Goal: Task Accomplishment & Management: Complete application form

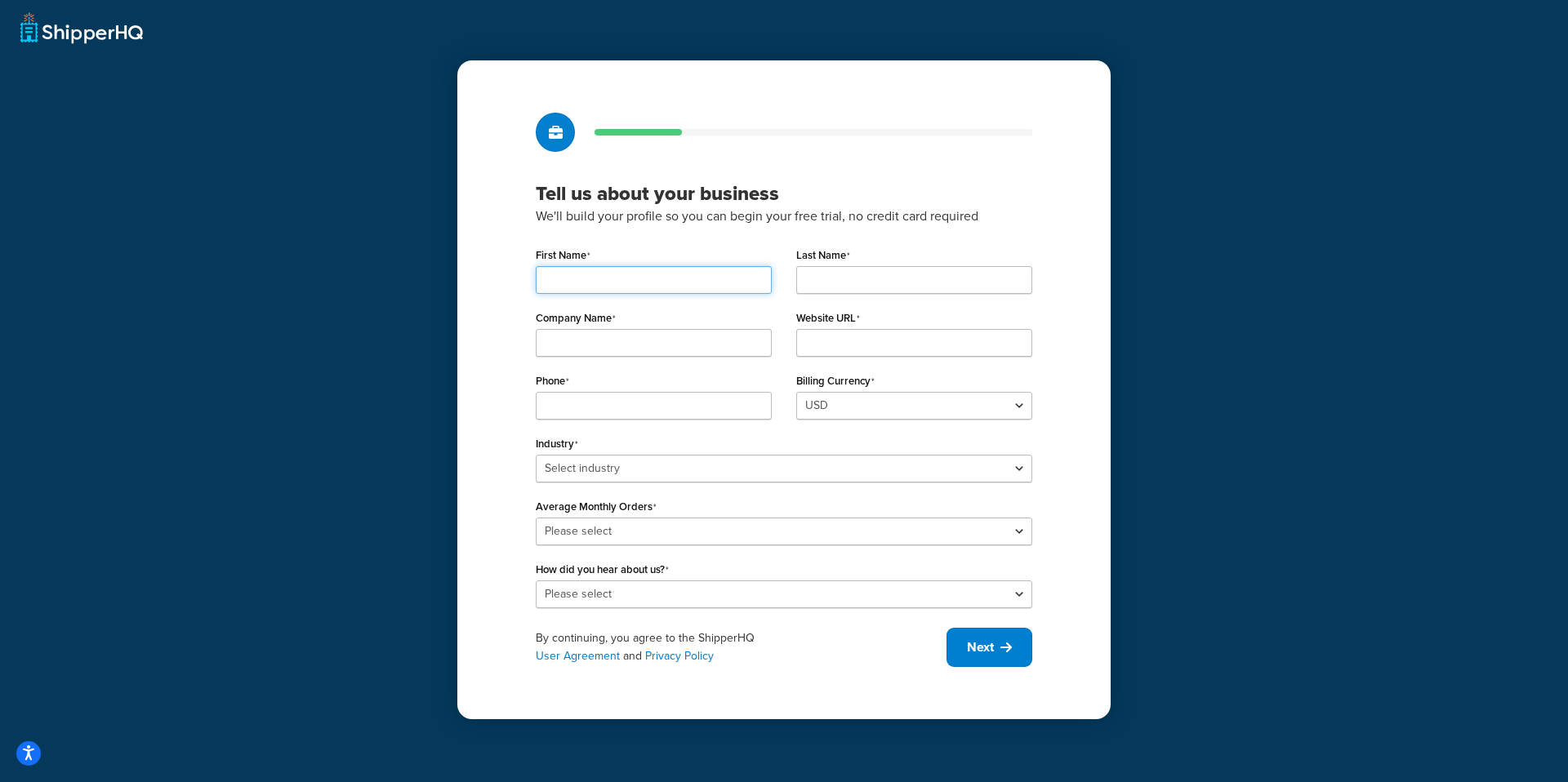
click at [657, 285] on input "First Name" at bounding box center [653, 280] width 236 height 27
type input "Valeria"
type input "Test"
type input "4124627182"
drag, startPoint x: 622, startPoint y: 282, endPoint x: 465, endPoint y: 282, distance: 157.0
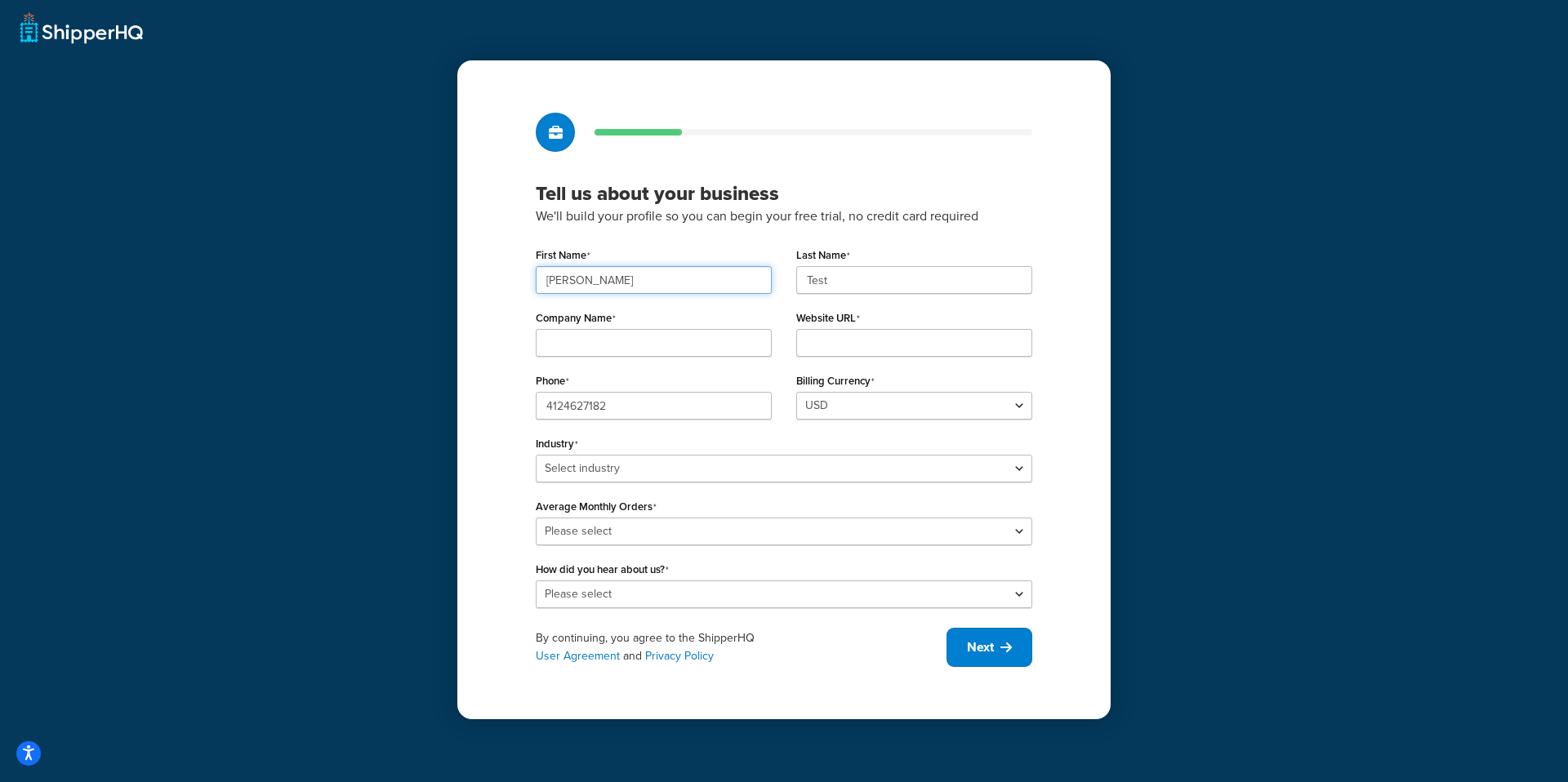
click at [465, 282] on div "Tell us about your business We'll build your profile so you can begin your free…" at bounding box center [783, 390] width 653 height 659
type input "Playwright"
type input "My Company"
click at [849, 275] on input "Test" at bounding box center [914, 280] width 236 height 27
type input "Automation"
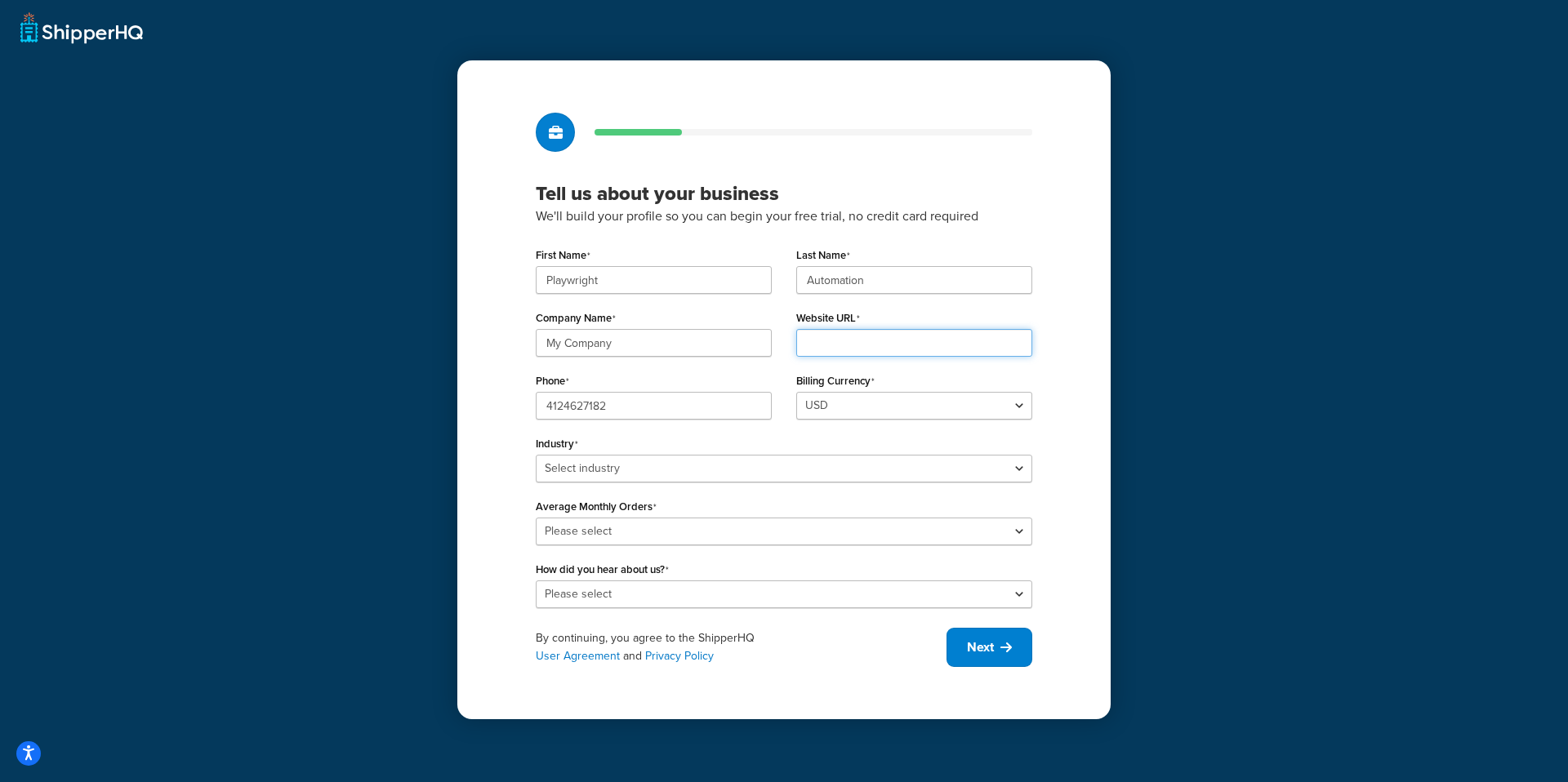
click at [823, 333] on input "Website URL" at bounding box center [914, 342] width 236 height 27
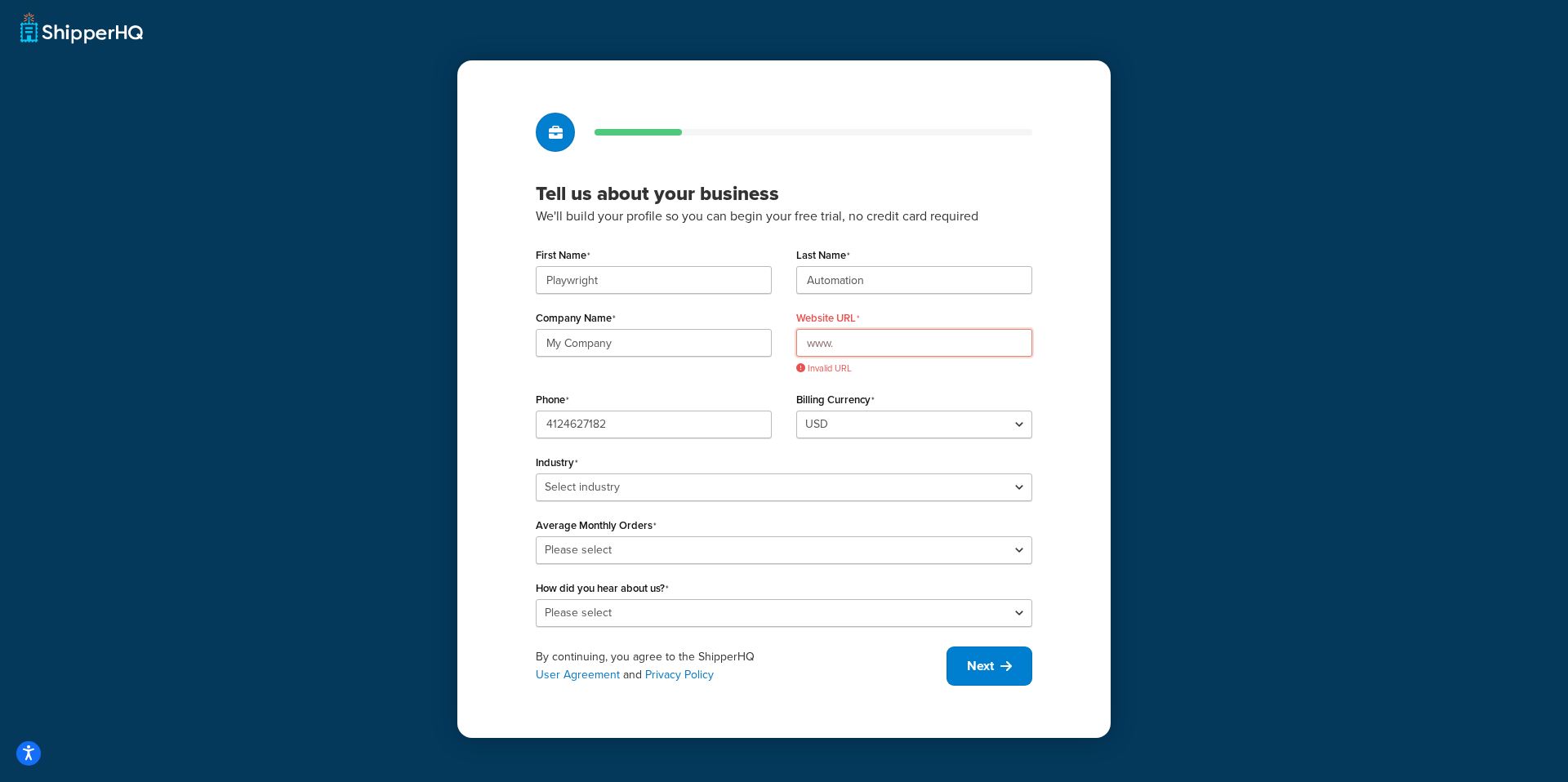
paste input "www.pwprodtests.com"
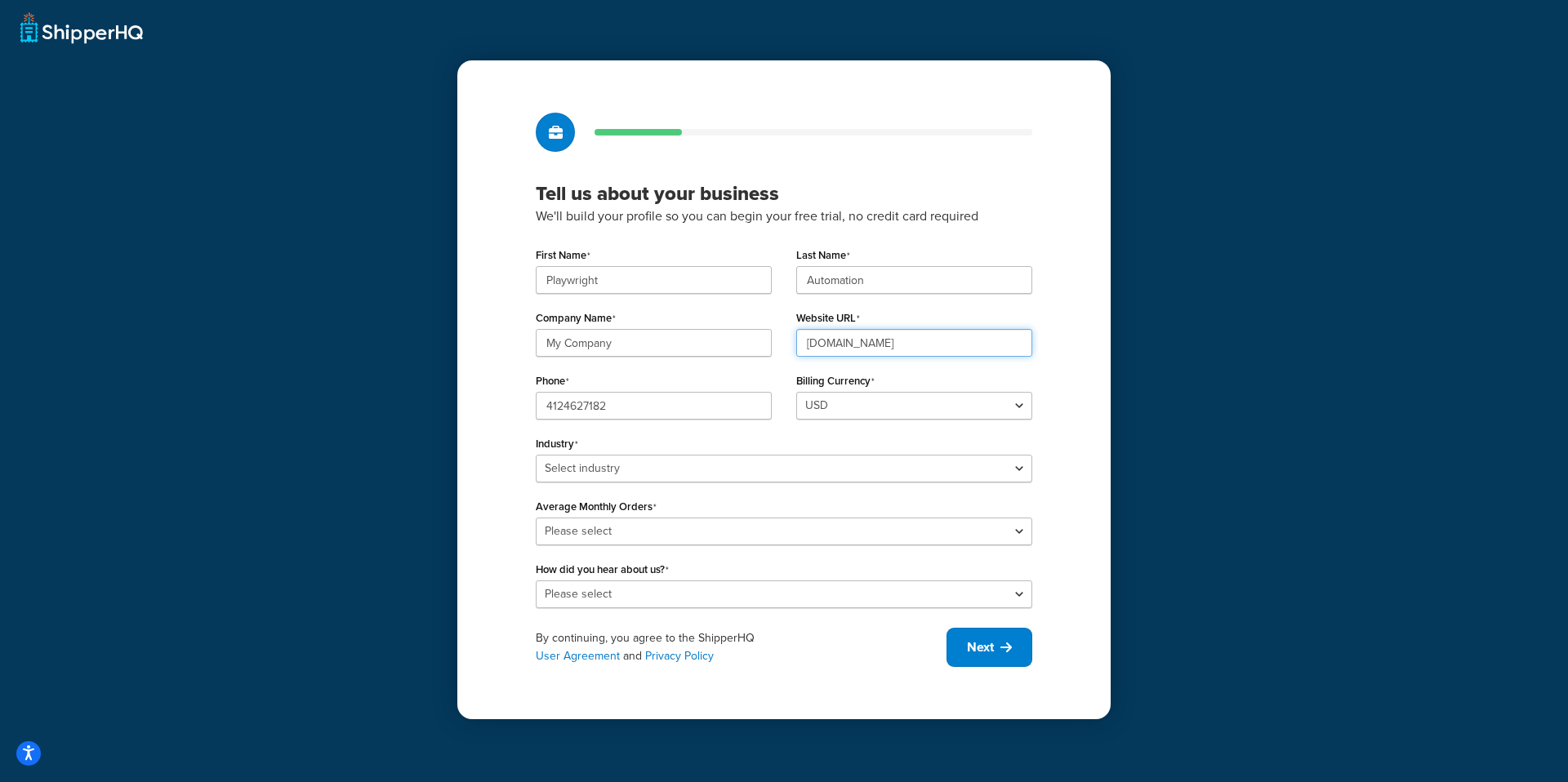
drag, startPoint x: 834, startPoint y: 347, endPoint x: 783, endPoint y: 345, distance: 51.0
click at [784, 346] on div "Website URL www.www.pwprodtests.com" at bounding box center [914, 337] width 261 height 63
type input "www.pwprodtests.com"
click at [624, 480] on select "Select industry Automotive Adult Agriculture Alcohol, Tobacco & CBD Arts & Craf…" at bounding box center [784, 468] width 497 height 27
select select "6"
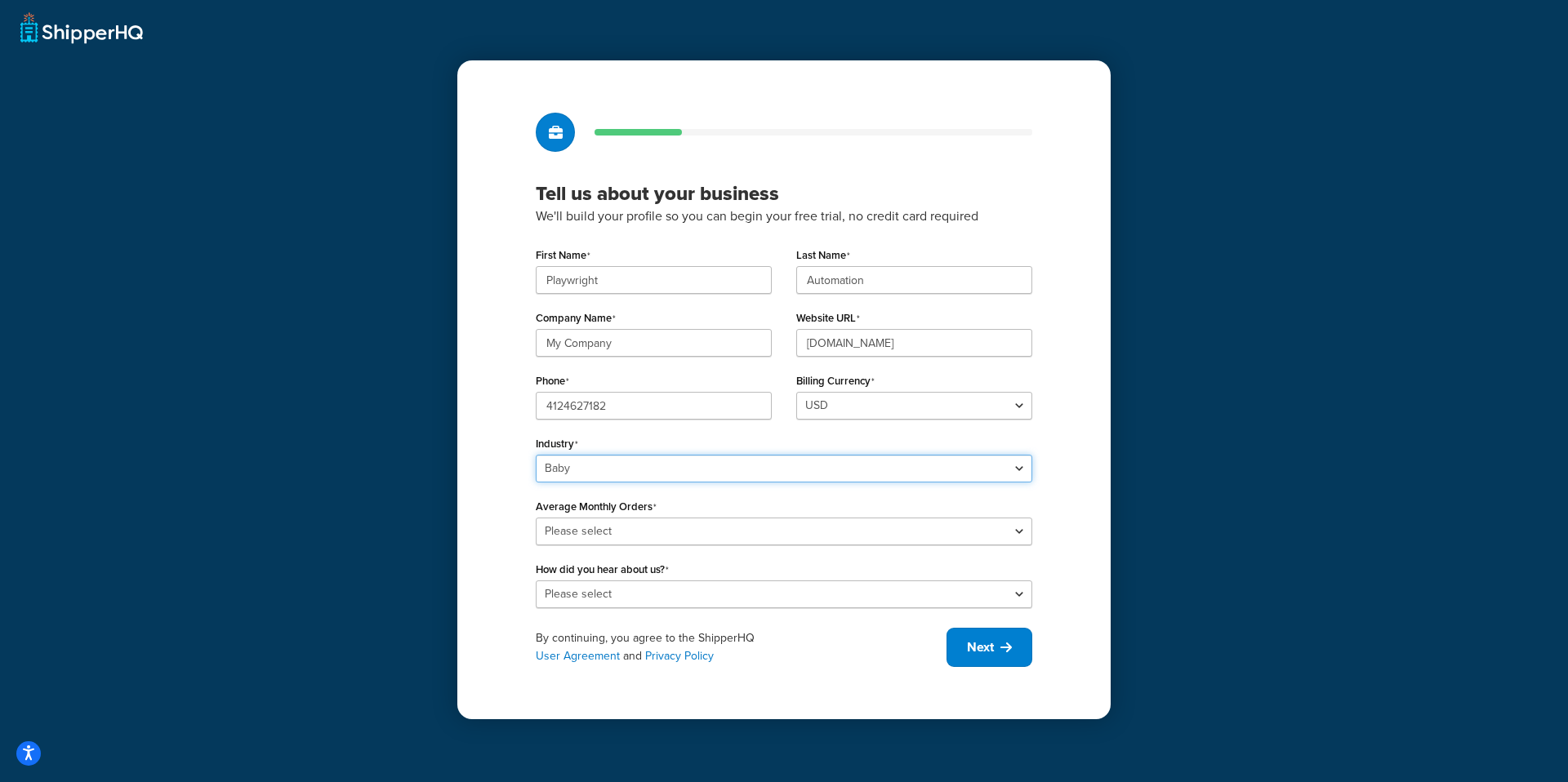
click at [536, 455] on select "Select industry Automotive Adult Agriculture Alcohol, Tobacco & CBD Arts & Craf…" at bounding box center [784, 468] width 497 height 27
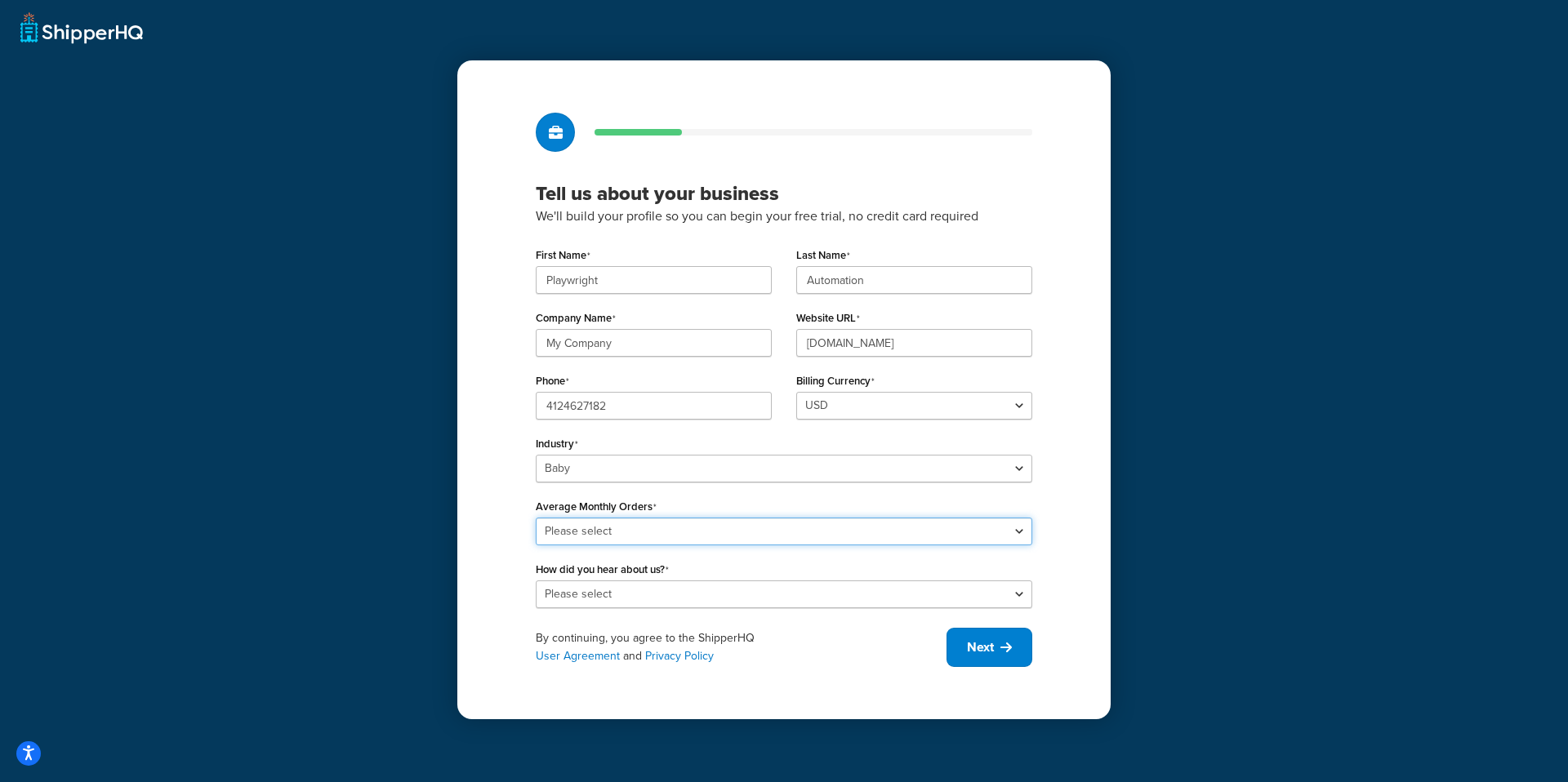
click at [620, 530] on select "Please select 0-500 501-1,000 1,001-10,000 10,001-20,000 Over 20,000" at bounding box center [784, 531] width 497 height 27
select select "3"
click at [536, 518] on select "Please select 0-500 501-1,000 1,001-10,000 10,001-20,000 Over 20,000" at bounding box center [784, 531] width 497 height 27
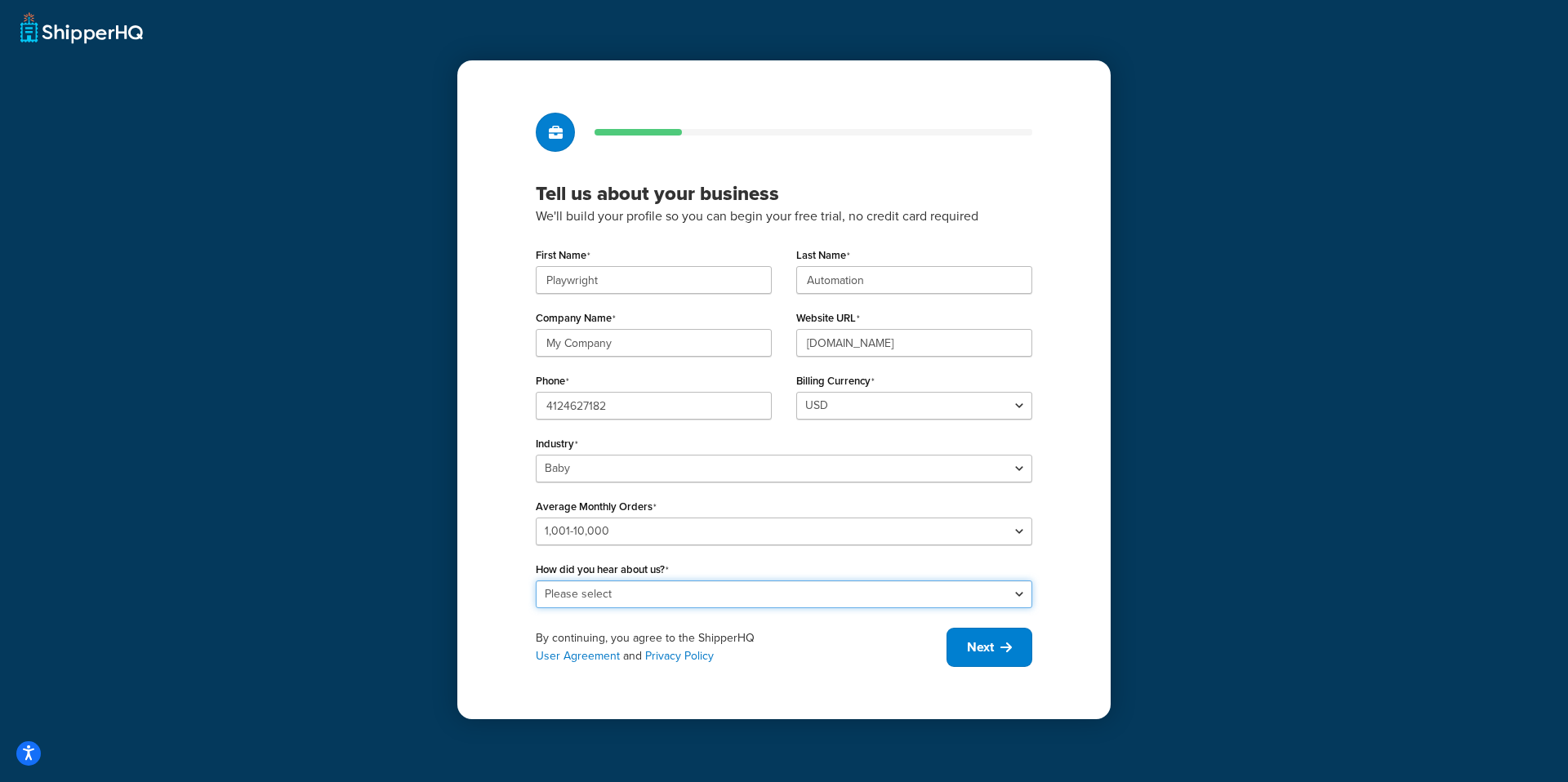
click at [625, 587] on select "Please select Online Search App Store or Marketplace Listing Referred by Agency…" at bounding box center [784, 593] width 497 height 27
select select "4"
click at [536, 580] on select "Please select Online Search App Store or Marketplace Listing Referred by Agency…" at bounding box center [784, 593] width 497 height 27
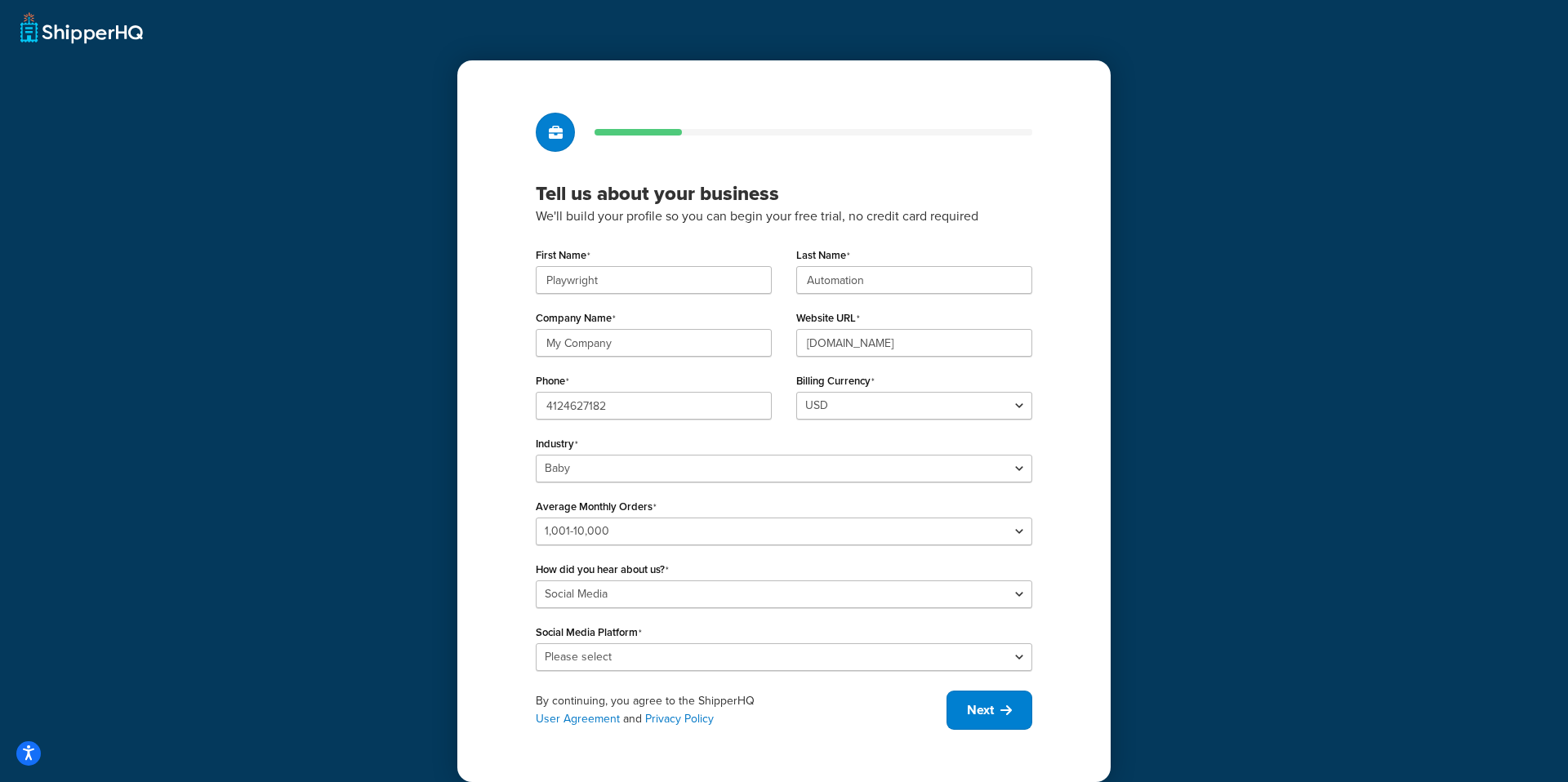
click at [854, 677] on div "Tell us about your business We'll build your profile so you can begin your free…" at bounding box center [783, 422] width 653 height 722
click at [812, 644] on select "Please select LinkedIn X (Twitter) Facebook Instagram YouTube" at bounding box center [784, 657] width 497 height 27
select select "5"
click at [536, 644] on select "Please select LinkedIn X (Twitter) Facebook Instagram YouTube" at bounding box center [784, 657] width 497 height 27
click at [984, 705] on span "Next" at bounding box center [980, 710] width 27 height 18
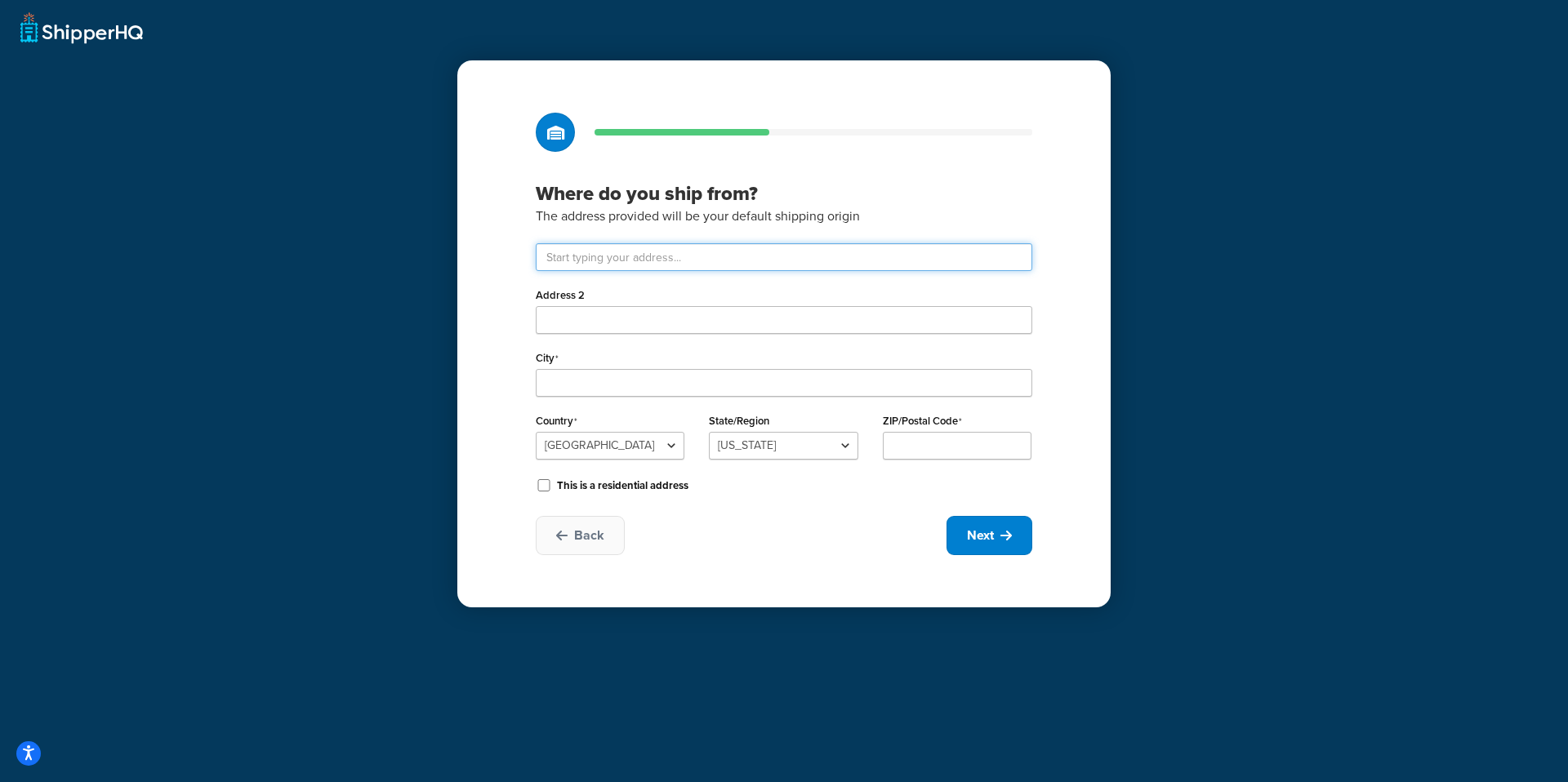
click at [682, 250] on input "text" at bounding box center [784, 257] width 497 height 27
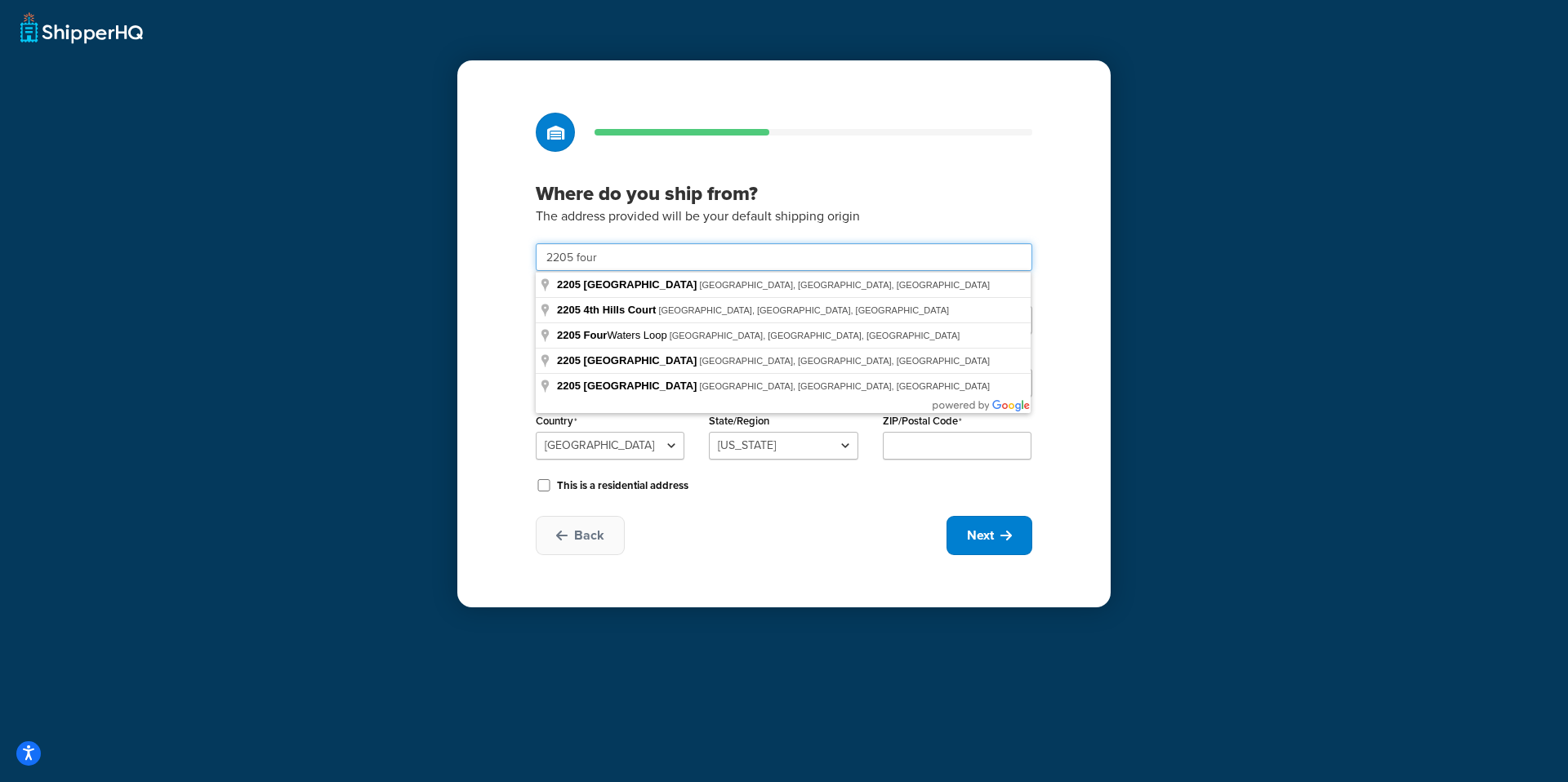
type input "2205 Four Waters Lp"
type input "Andice"
type input "78628"
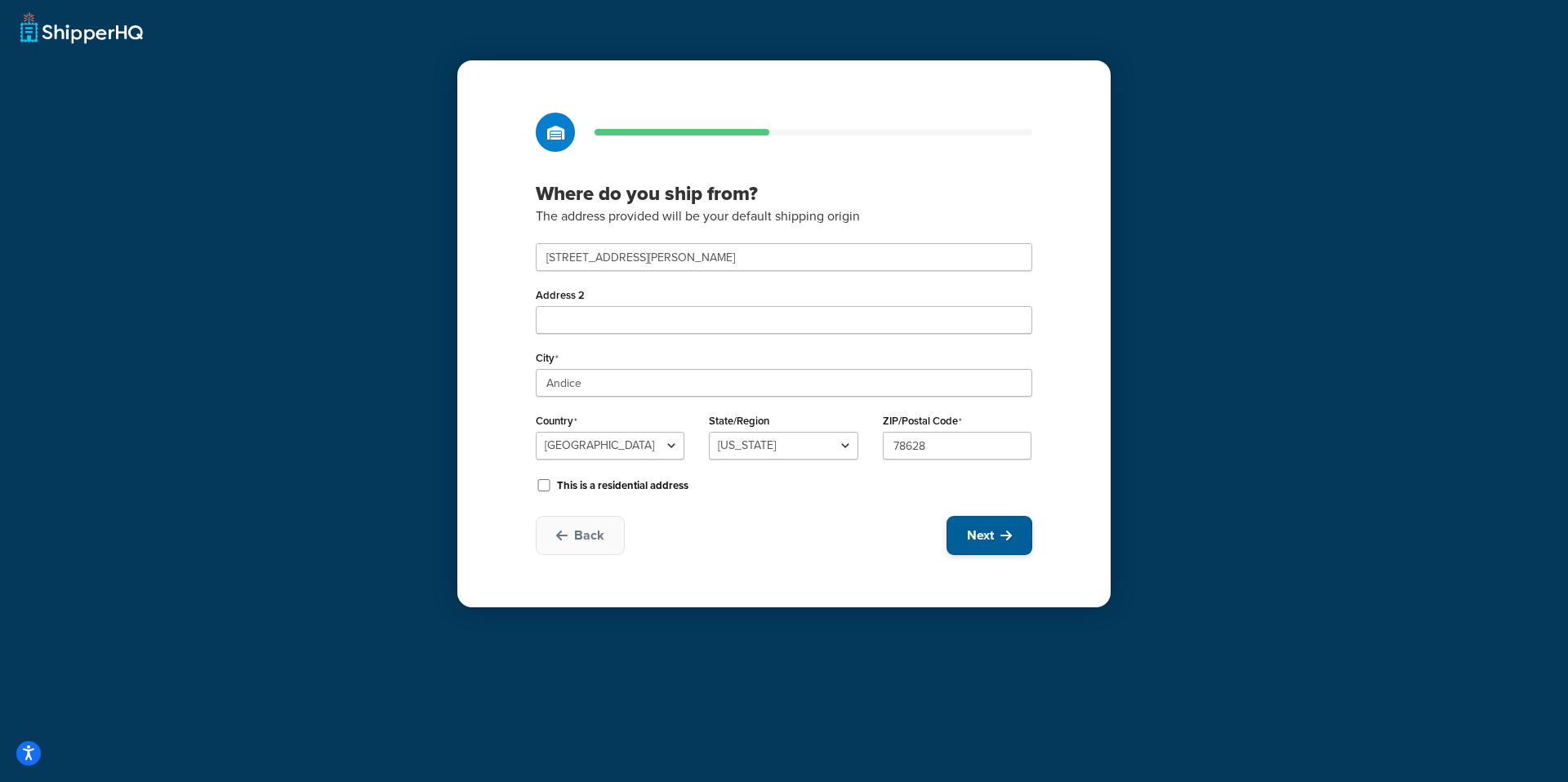
click at [998, 553] on button "Next" at bounding box center [989, 535] width 85 height 39
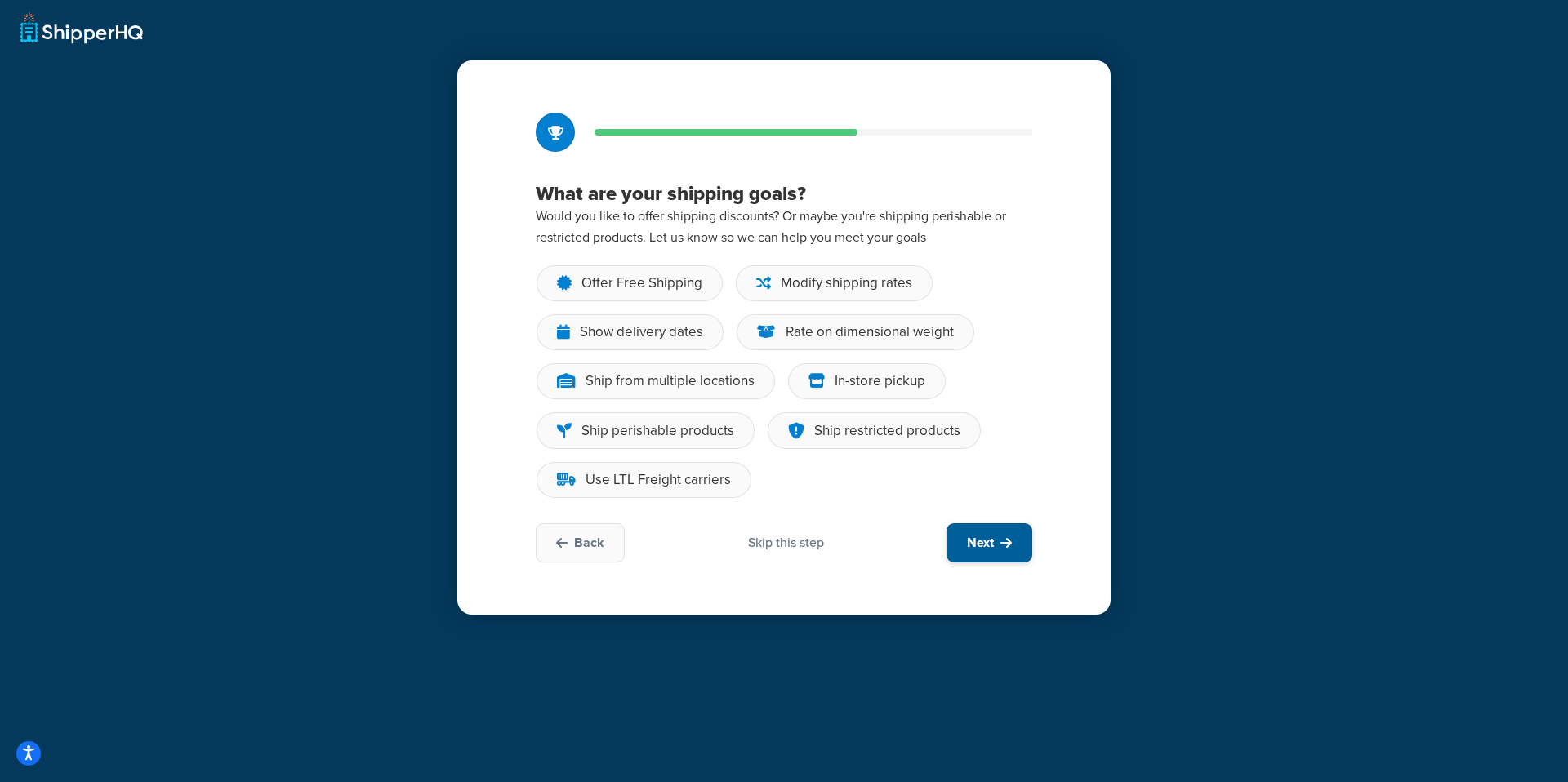
click at [977, 546] on span "Next" at bounding box center [980, 542] width 27 height 18
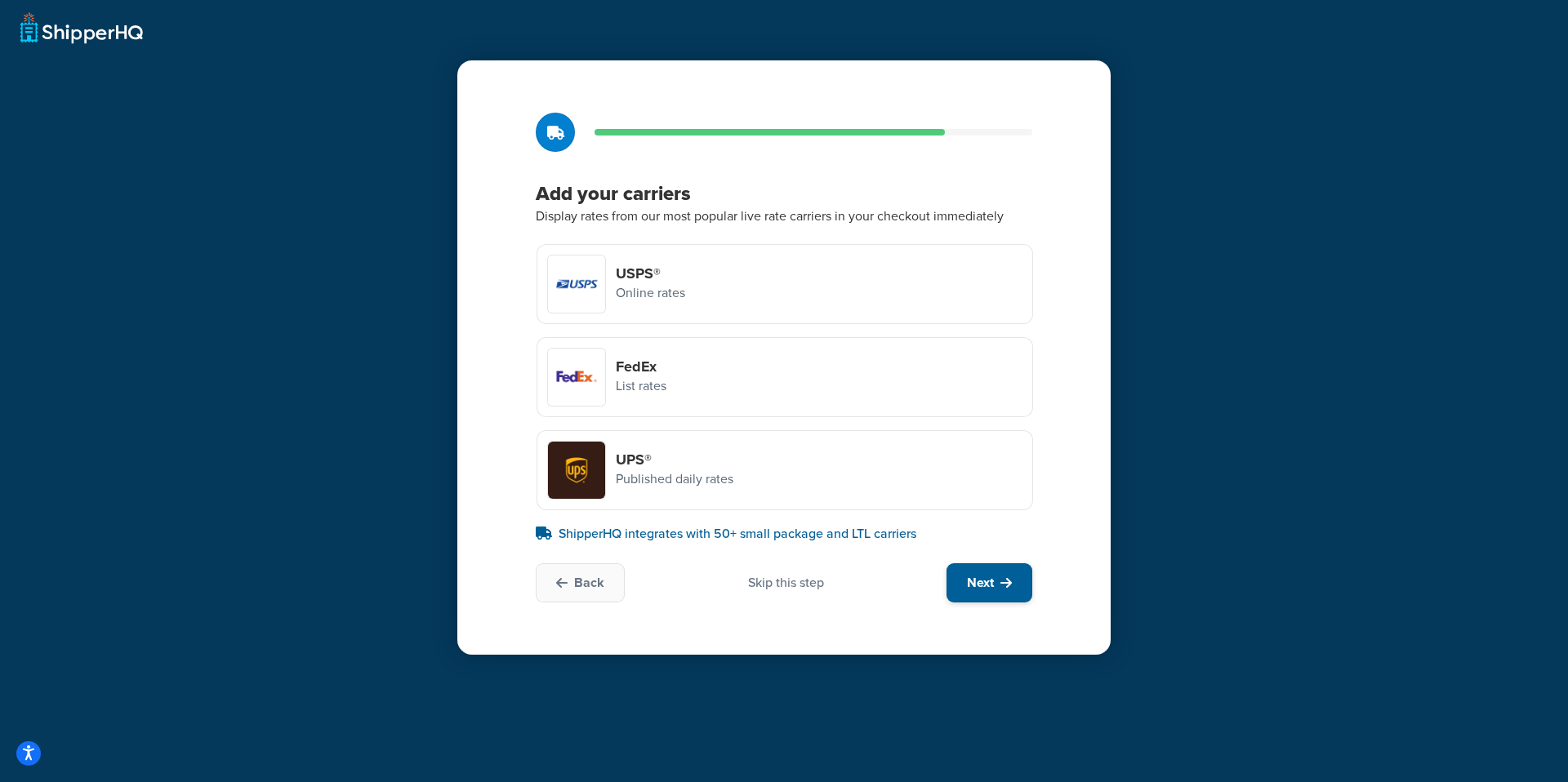
click at [981, 571] on button "Next" at bounding box center [989, 582] width 85 height 39
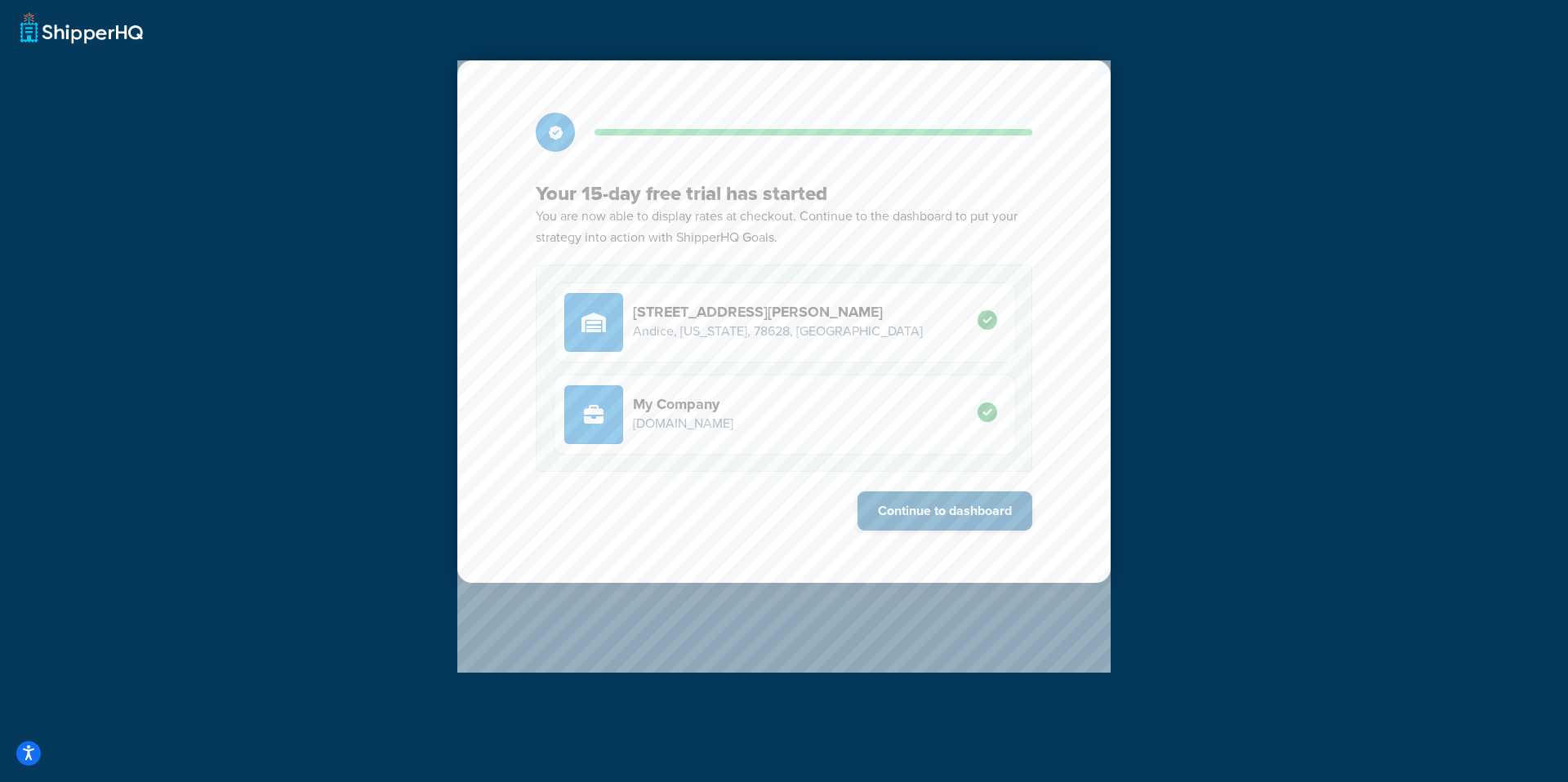
click at [1007, 523] on button "Continue to dashboard" at bounding box center [945, 511] width 174 height 39
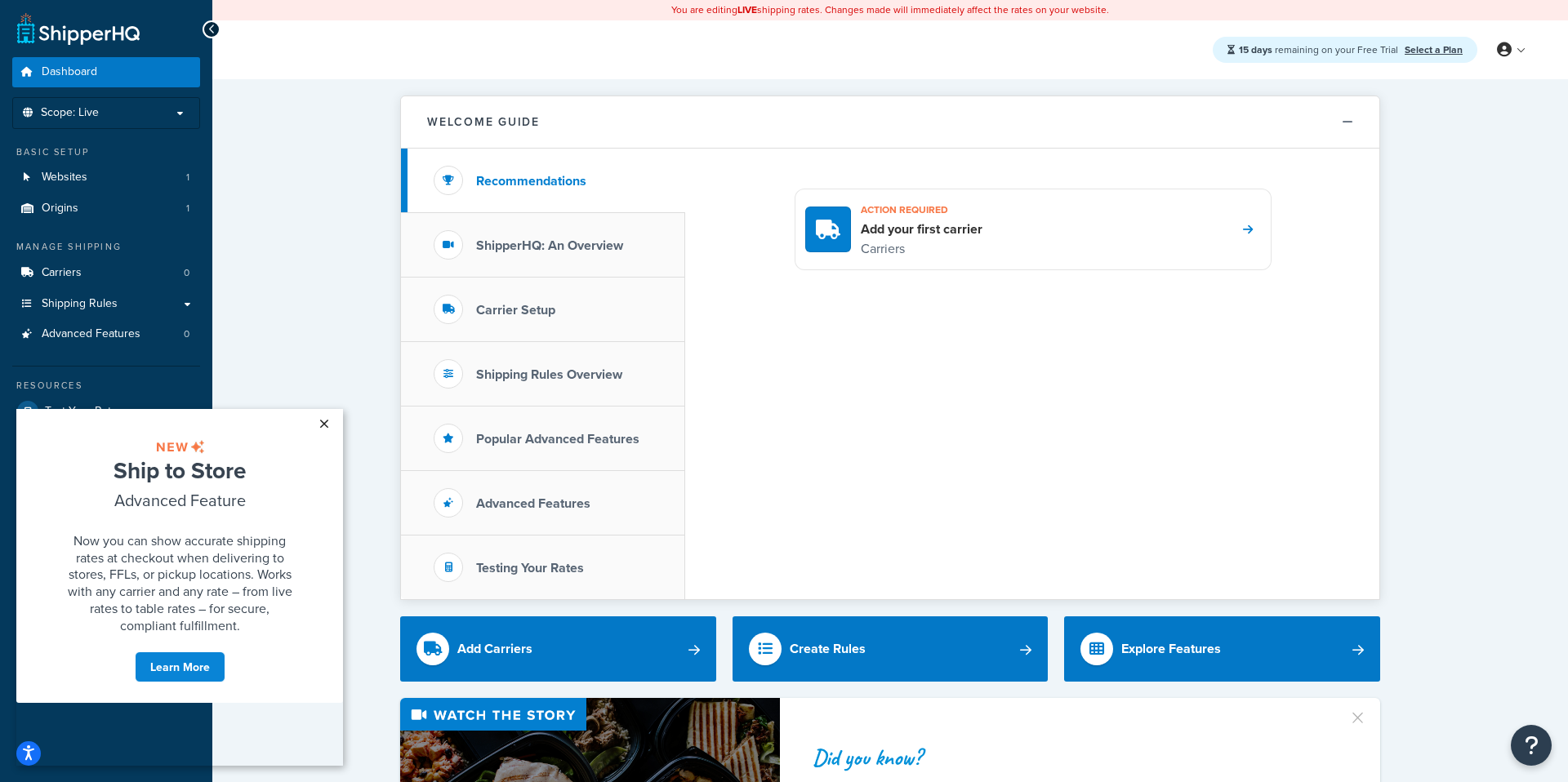
click at [321, 418] on link "×" at bounding box center [323, 424] width 28 height 29
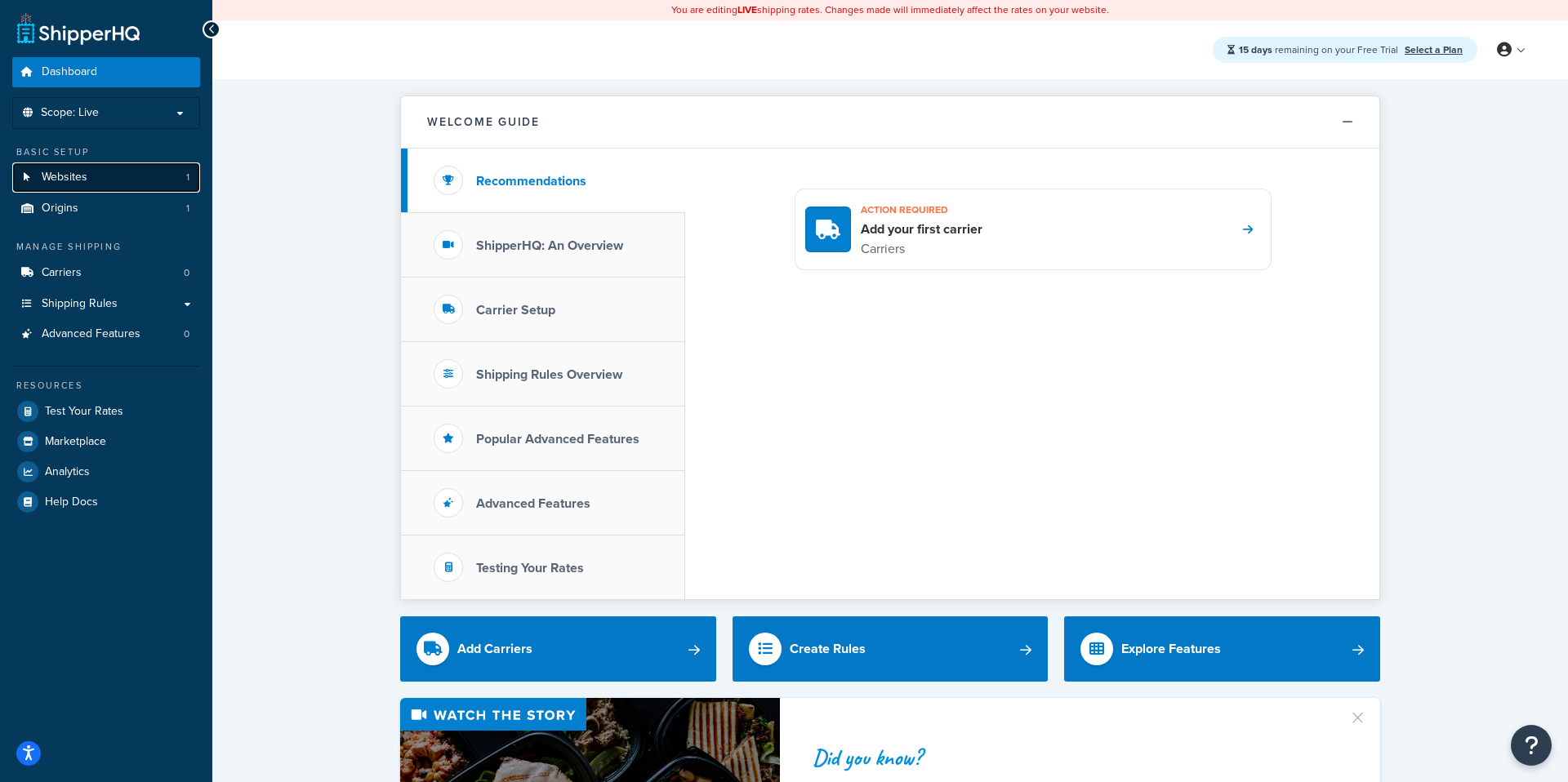
click at [107, 178] on link "Websites 1" at bounding box center [106, 177] width 188 height 30
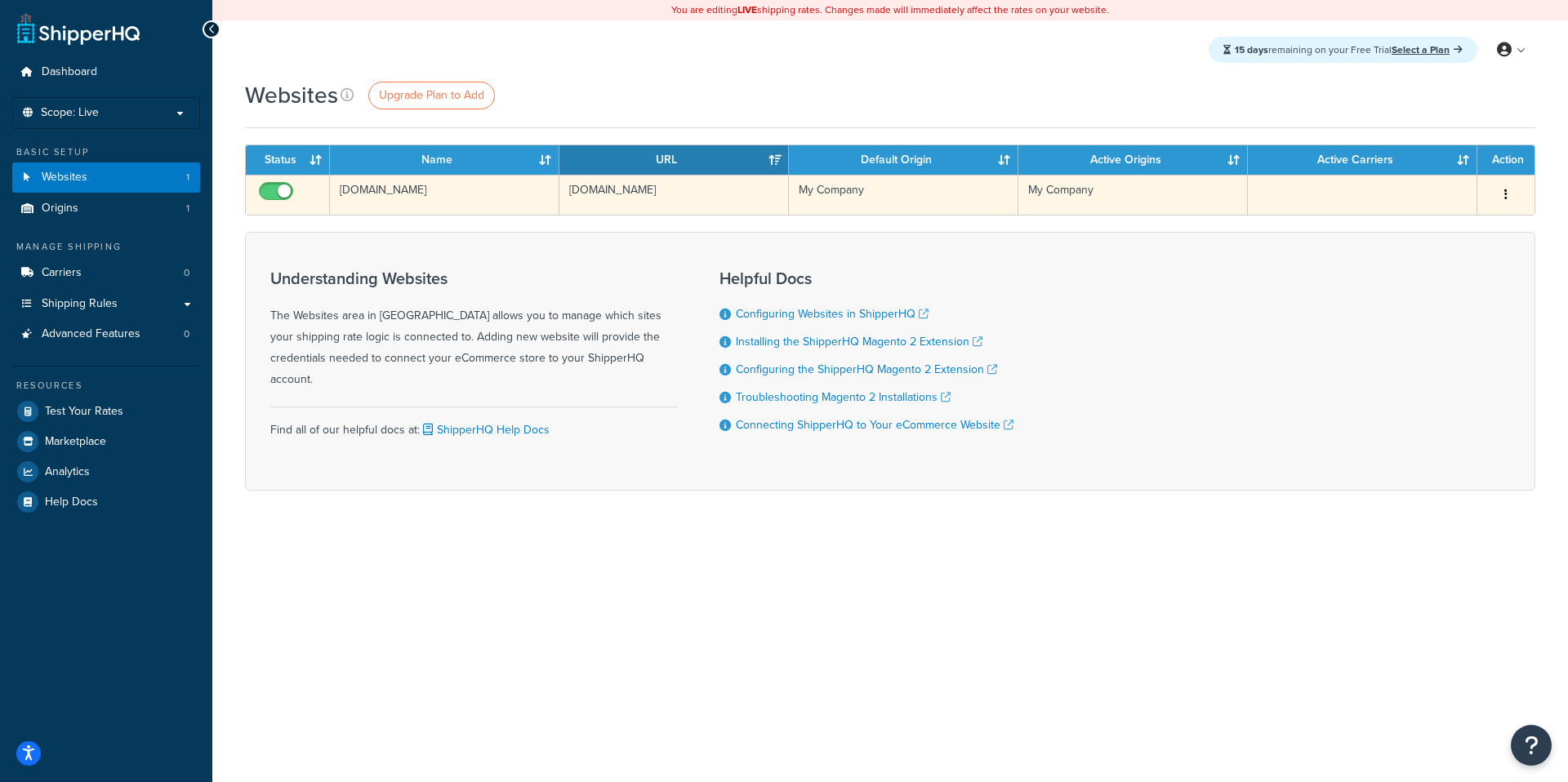
click at [411, 191] on td "[DOMAIN_NAME]" at bounding box center [445, 194] width 229 height 40
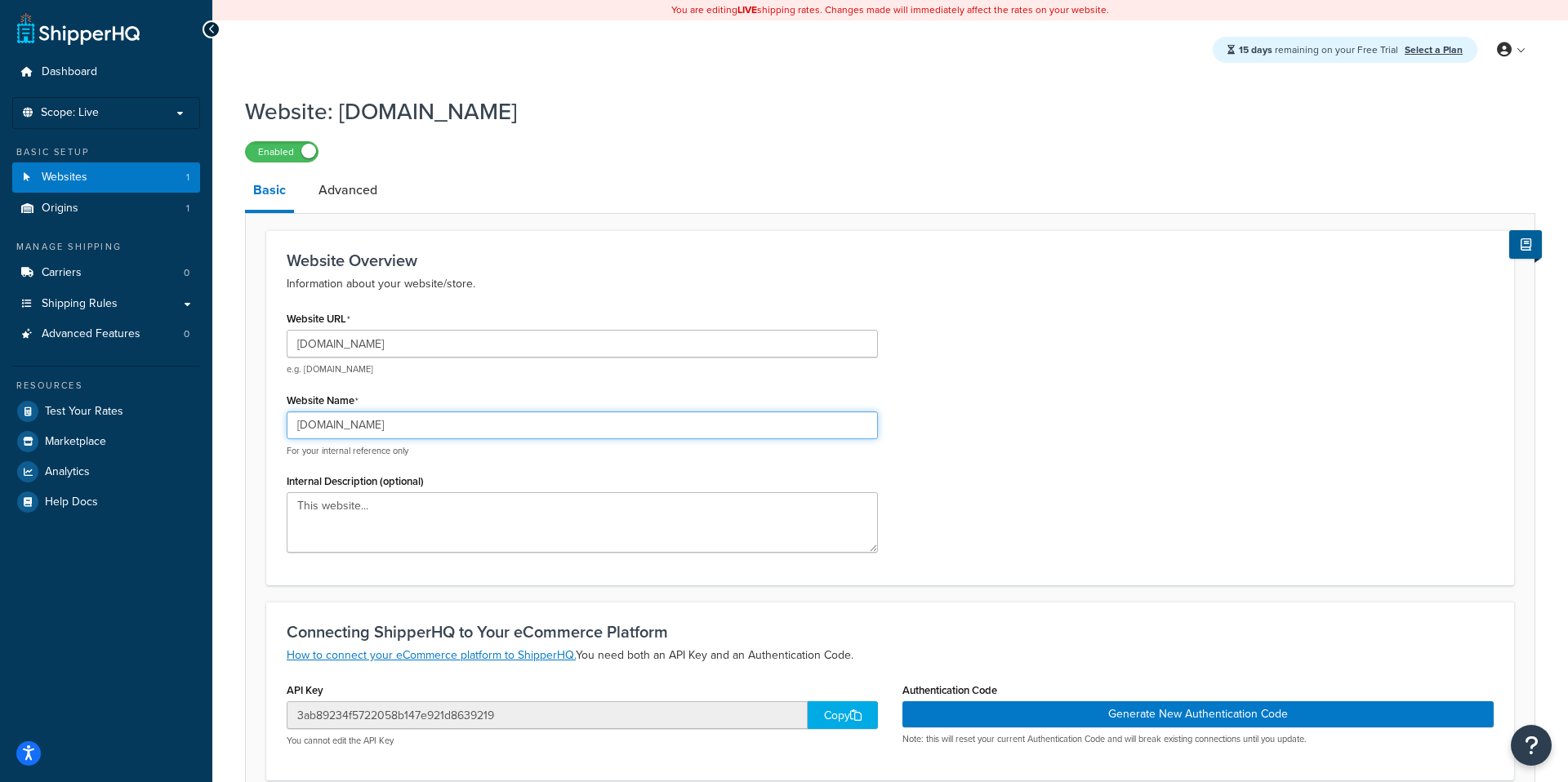
drag, startPoint x: 423, startPoint y: 427, endPoint x: 211, endPoint y: 426, distance: 212.0
click at [212, 426] on div "Website: [DOMAIN_NAME] Enabled Basic Advanced Website Overview Information abou…" at bounding box center [890, 585] width 1356 height 996
type input "Prod Test"
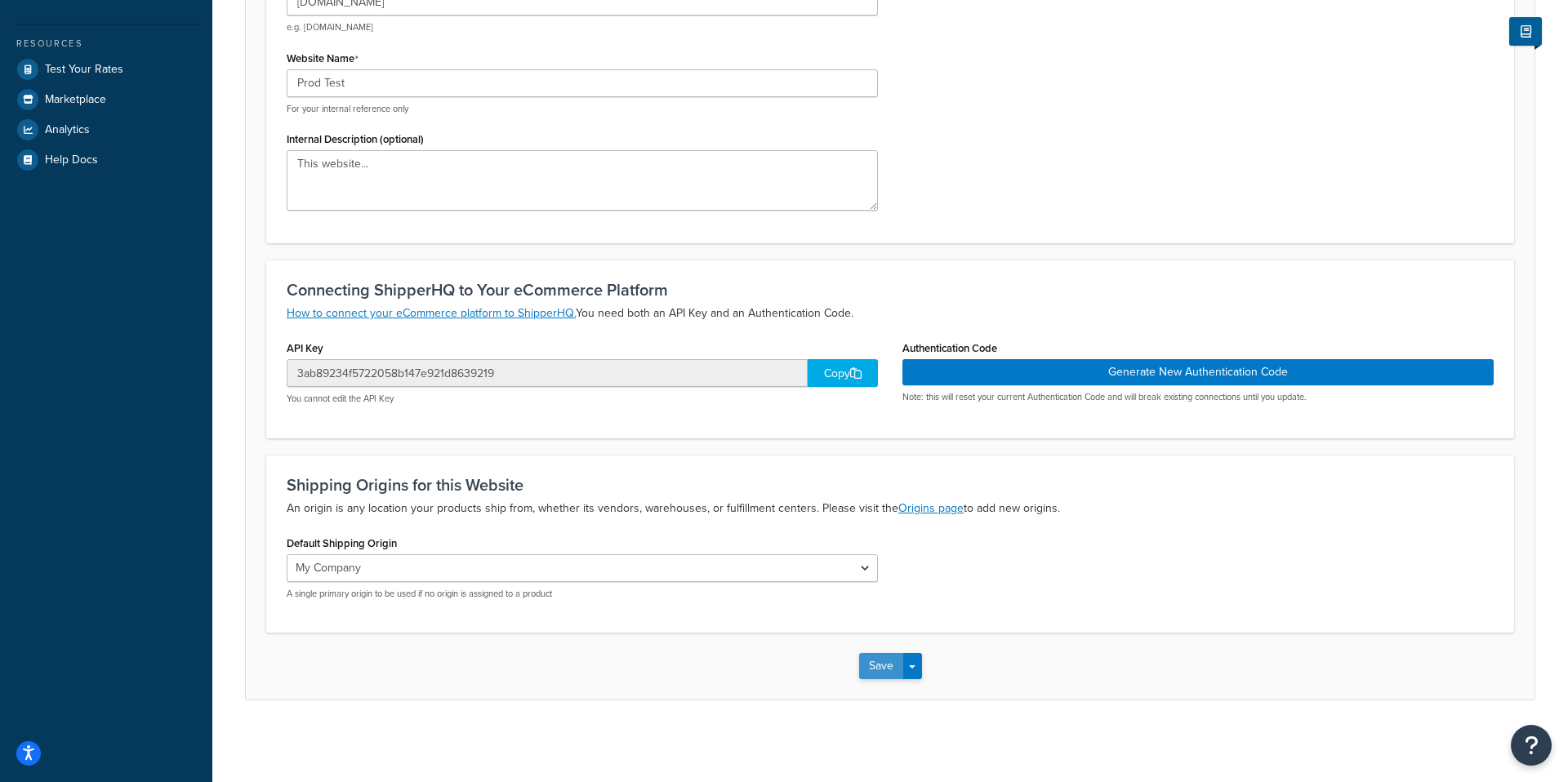
click at [884, 679] on button "Save" at bounding box center [881, 666] width 45 height 27
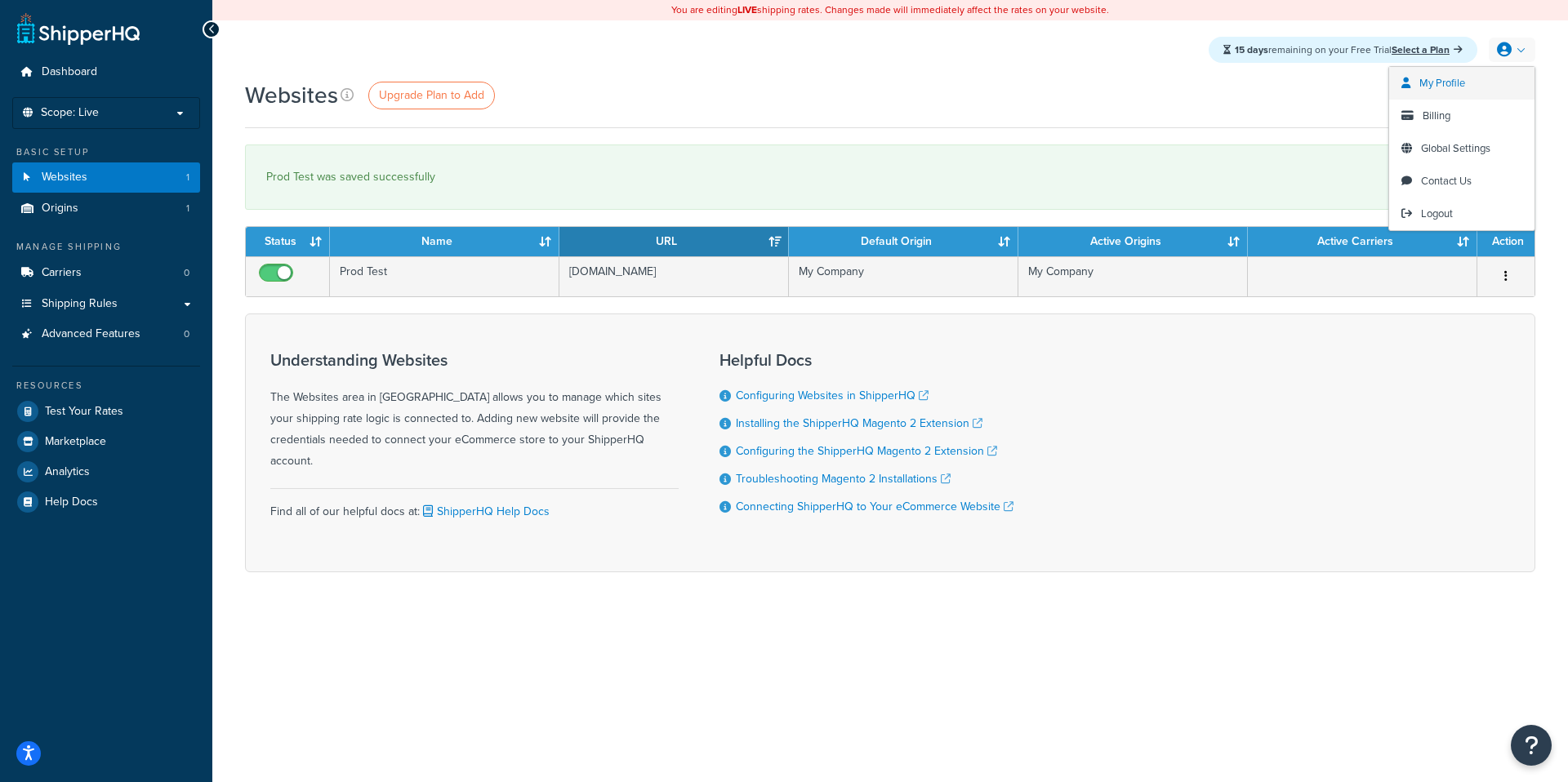
click at [1441, 98] on link "My Profile" at bounding box center [1461, 83] width 145 height 32
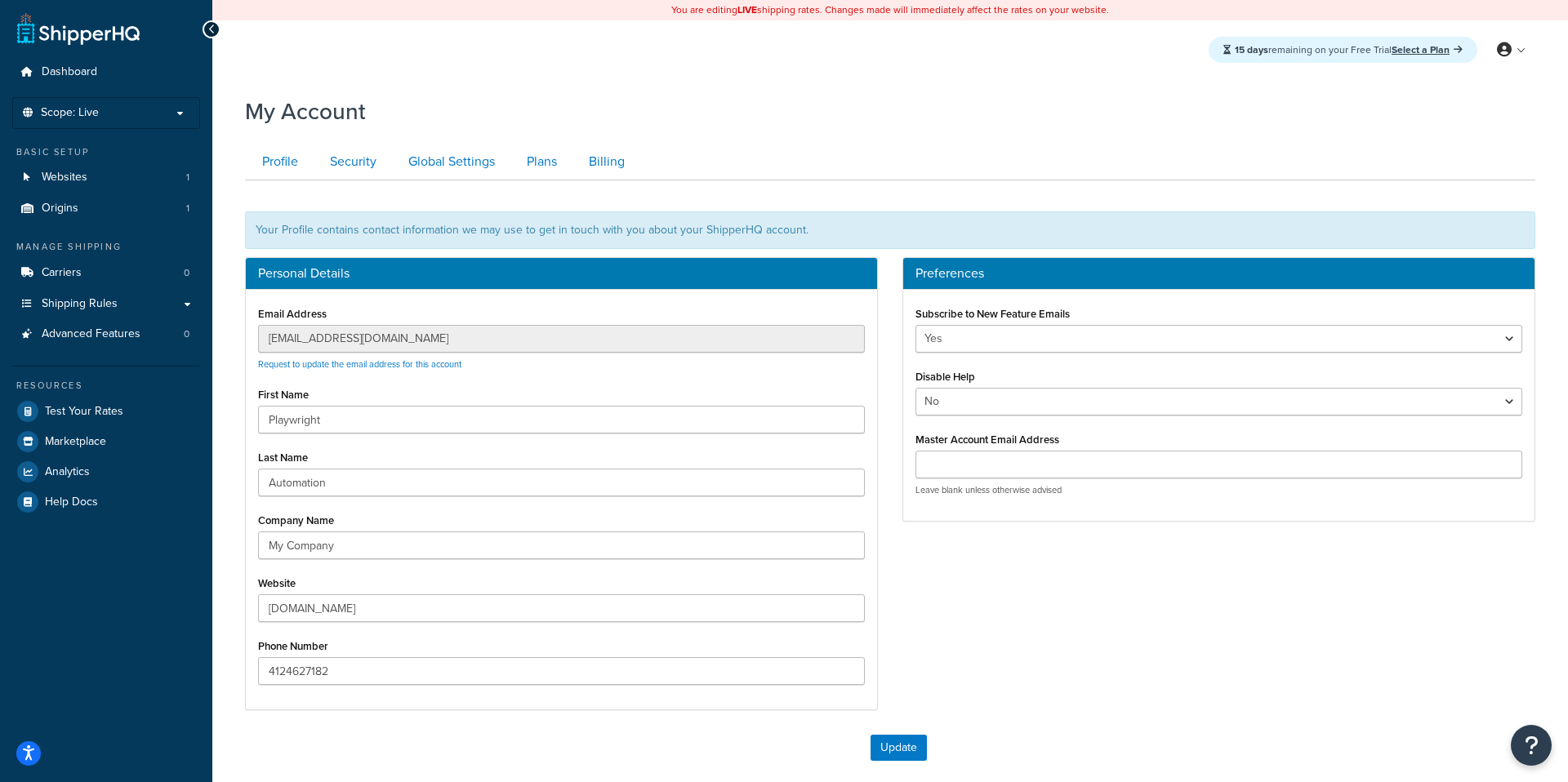
click at [217, 340] on div "My Account Contact Us Send Us A Message Contact Information Name * Email * Comp…" at bounding box center [890, 497] width 1356 height 820
click at [111, 345] on link "Advanced Features 0" at bounding box center [106, 335] width 188 height 30
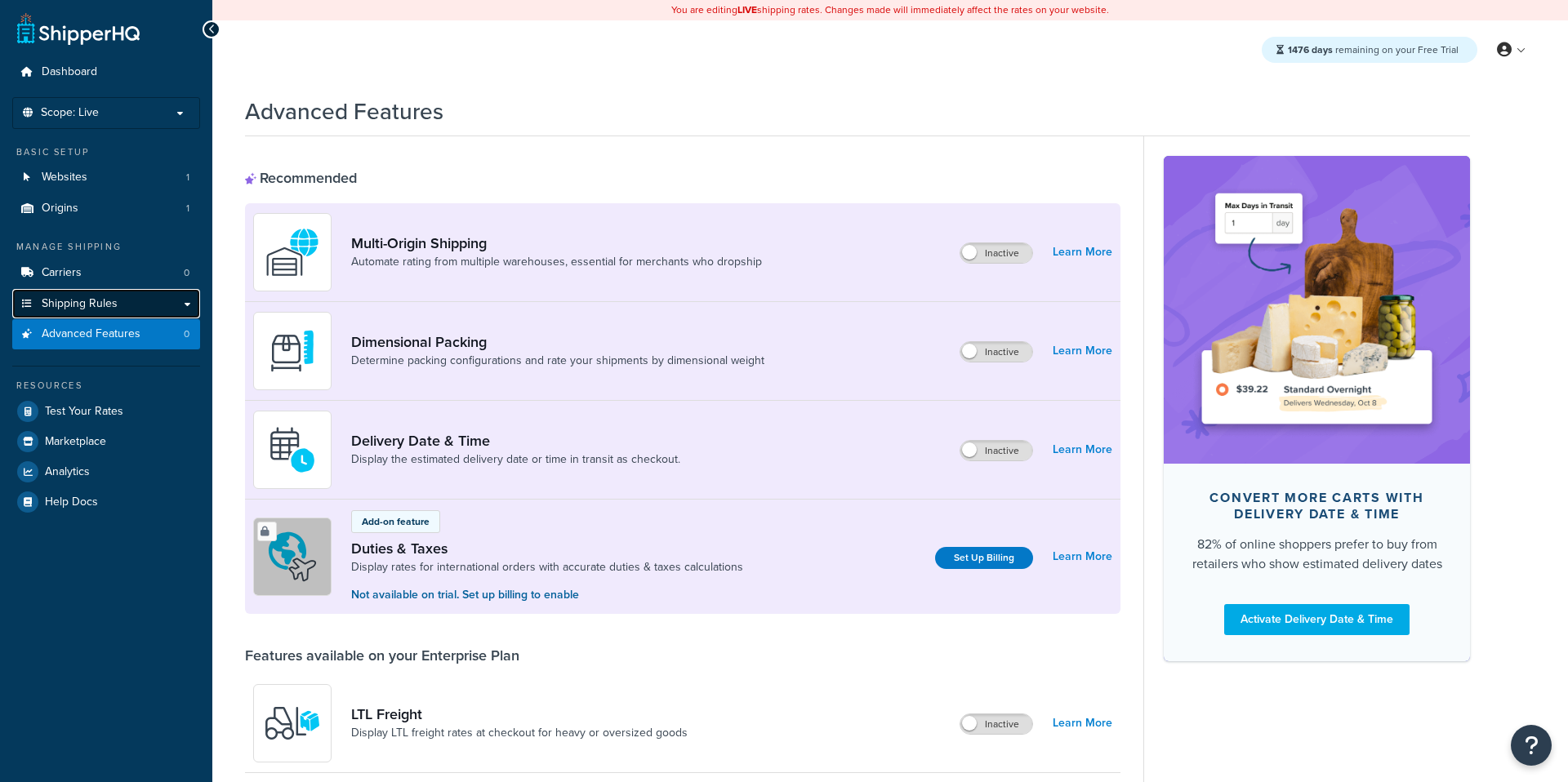
click at [103, 306] on span "Shipping Rules" at bounding box center [80, 304] width 76 height 14
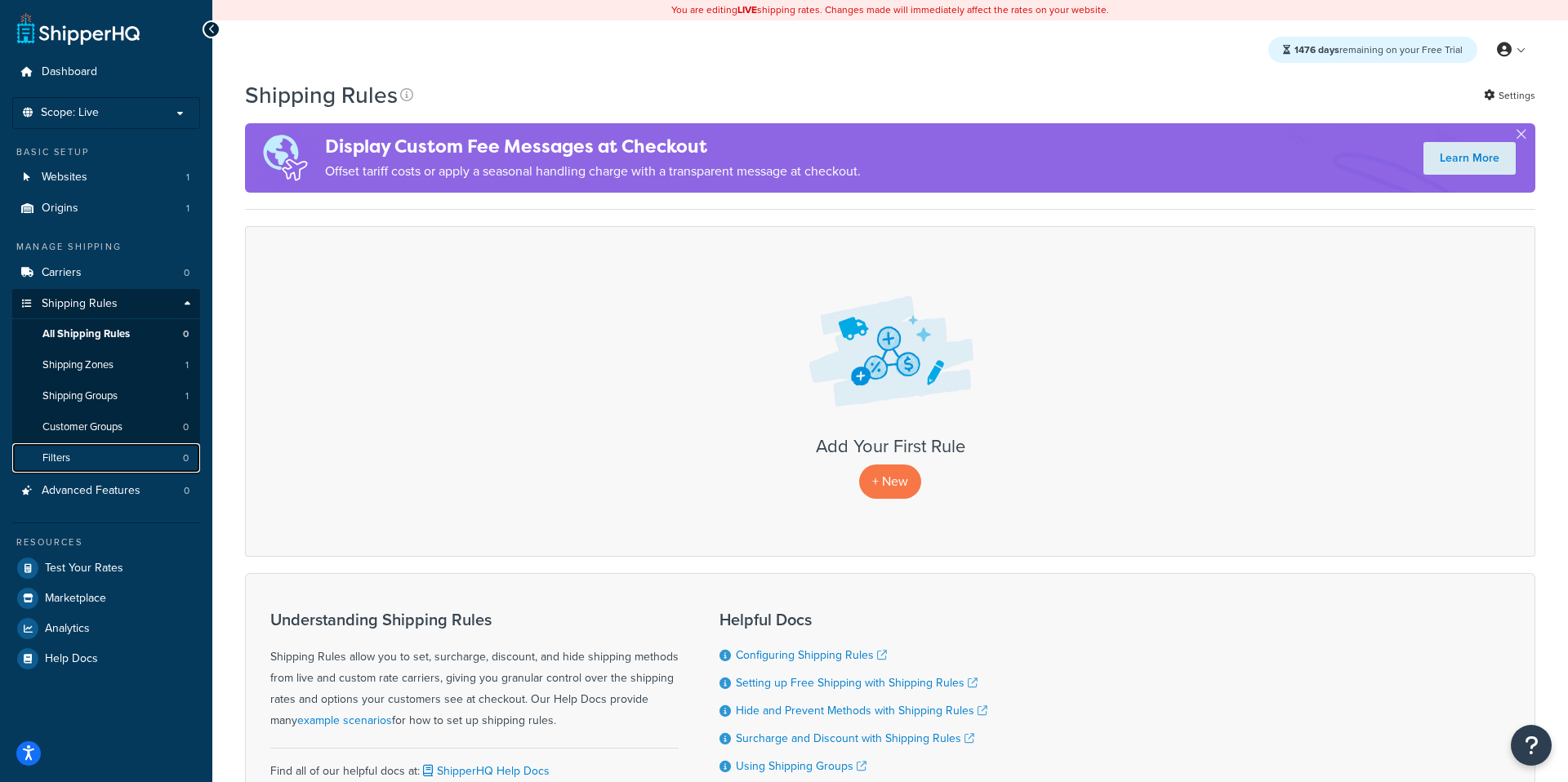
click at [109, 454] on link "Filters 0" at bounding box center [106, 459] width 188 height 30
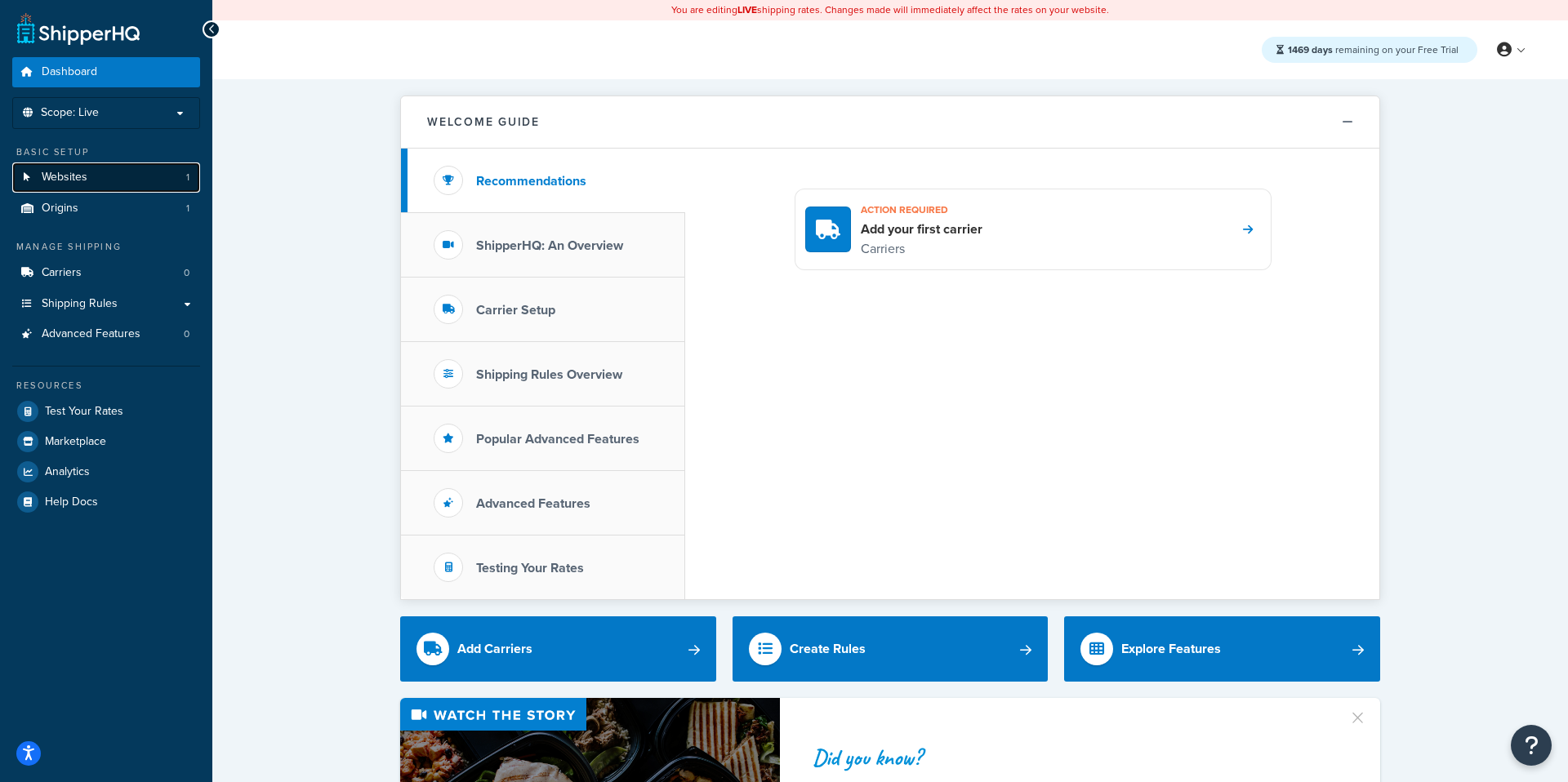
click at [137, 178] on link "Websites 1" at bounding box center [106, 177] width 188 height 30
